Goal: Obtain resource: Download file/media

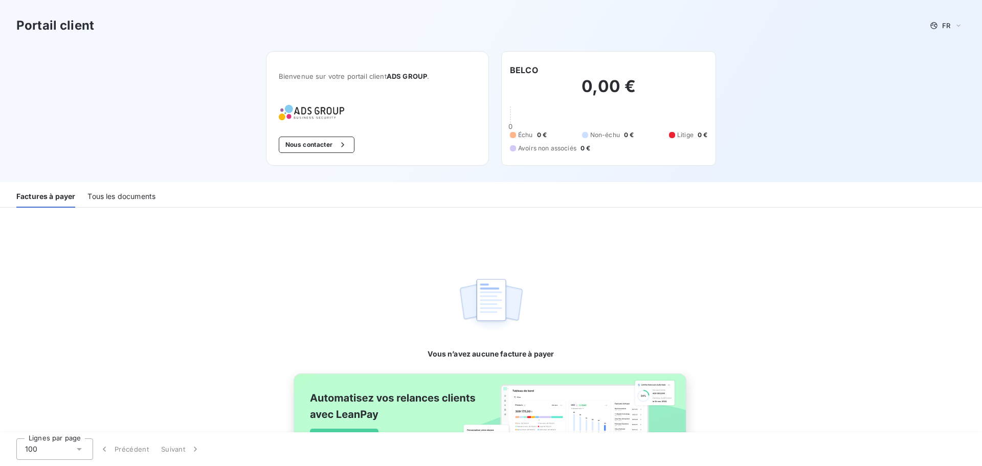
scroll to position [66, 0]
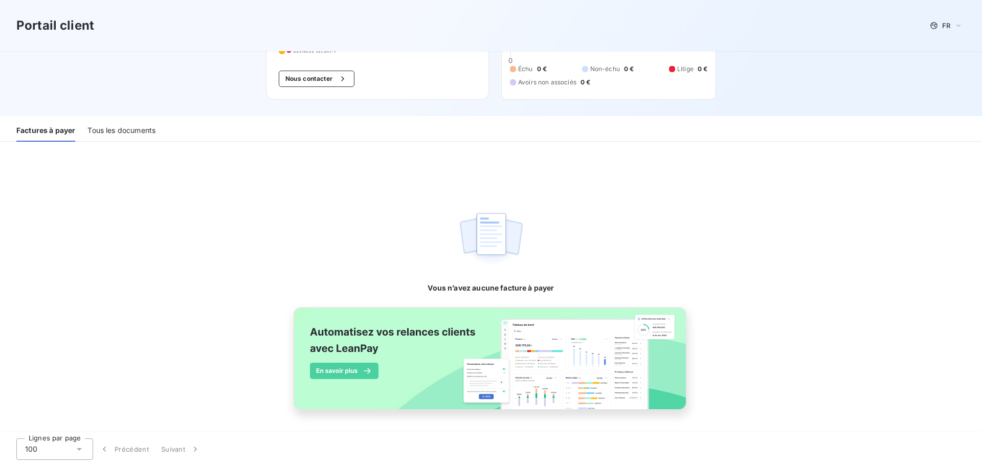
click at [139, 132] on div "Tous les documents" at bounding box center [121, 130] width 68 height 21
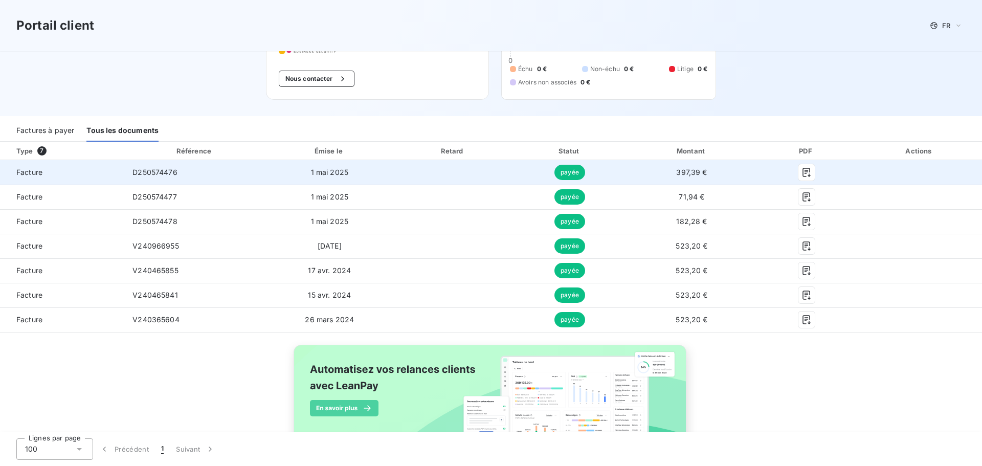
click at [169, 174] on span "D250574476" at bounding box center [155, 172] width 45 height 9
click at [802, 167] on icon "button" at bounding box center [807, 172] width 10 height 10
